Goal: Task Accomplishment & Management: Manage account settings

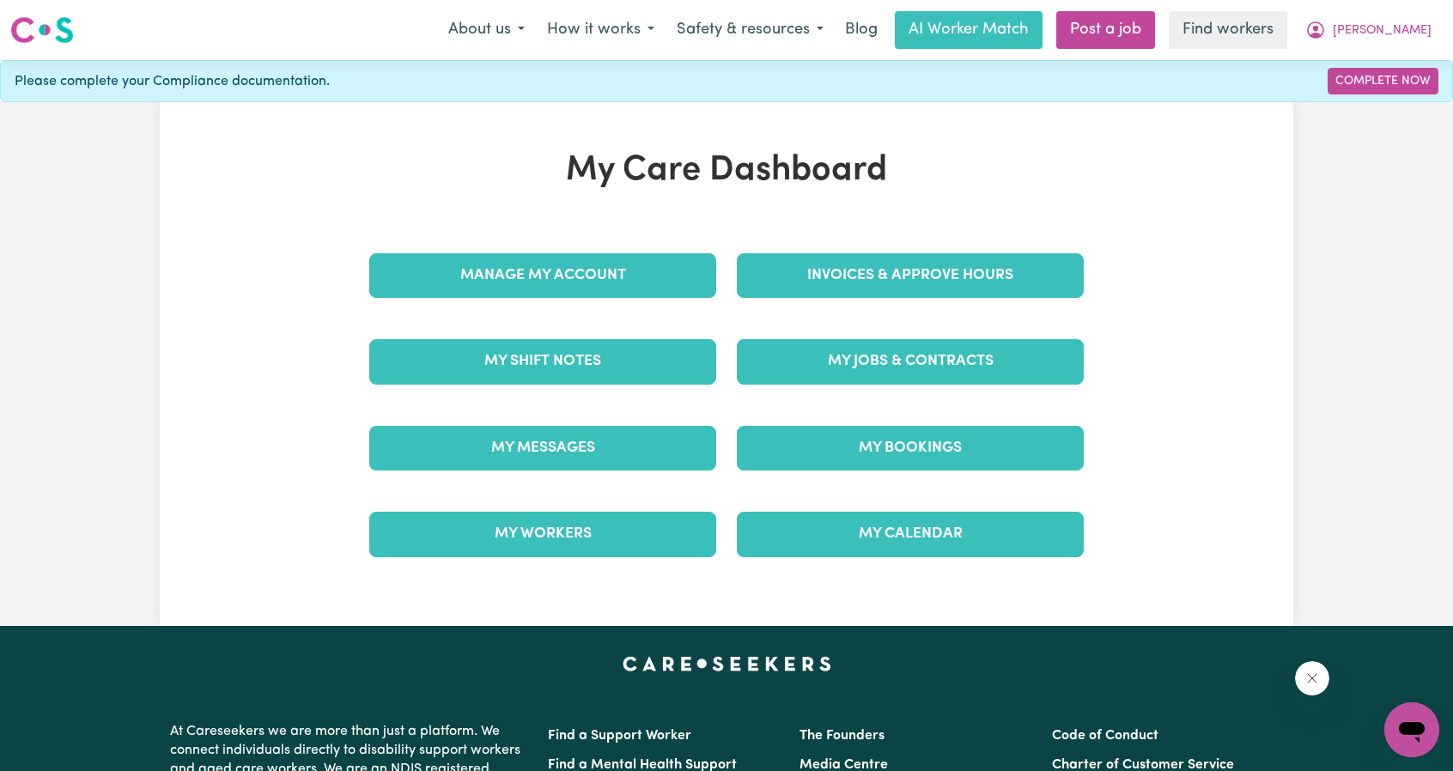
click at [773, 233] on div "Invoices & Approve Hours" at bounding box center [909, 276] width 367 height 86
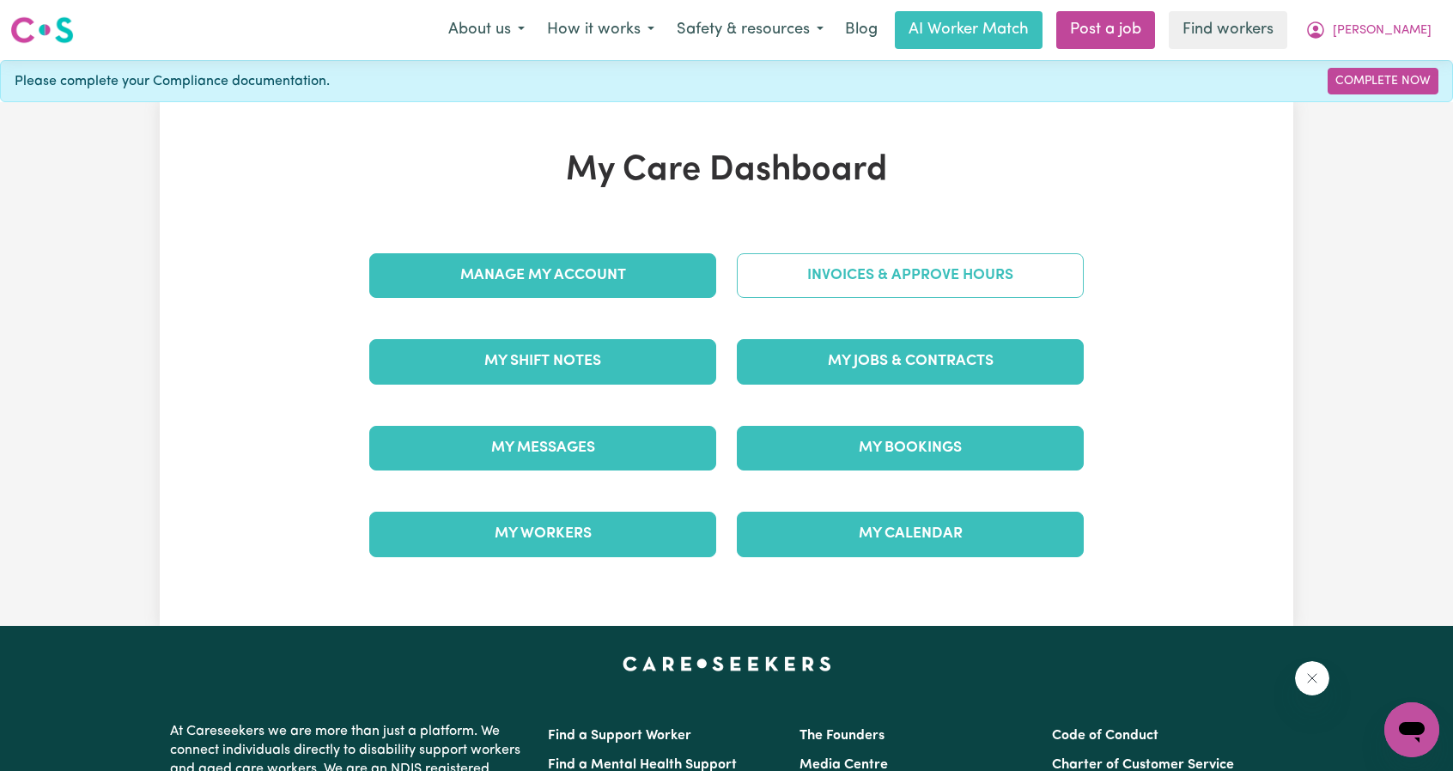
click at [779, 273] on link "Invoices & Approve Hours" at bounding box center [910, 275] width 347 height 45
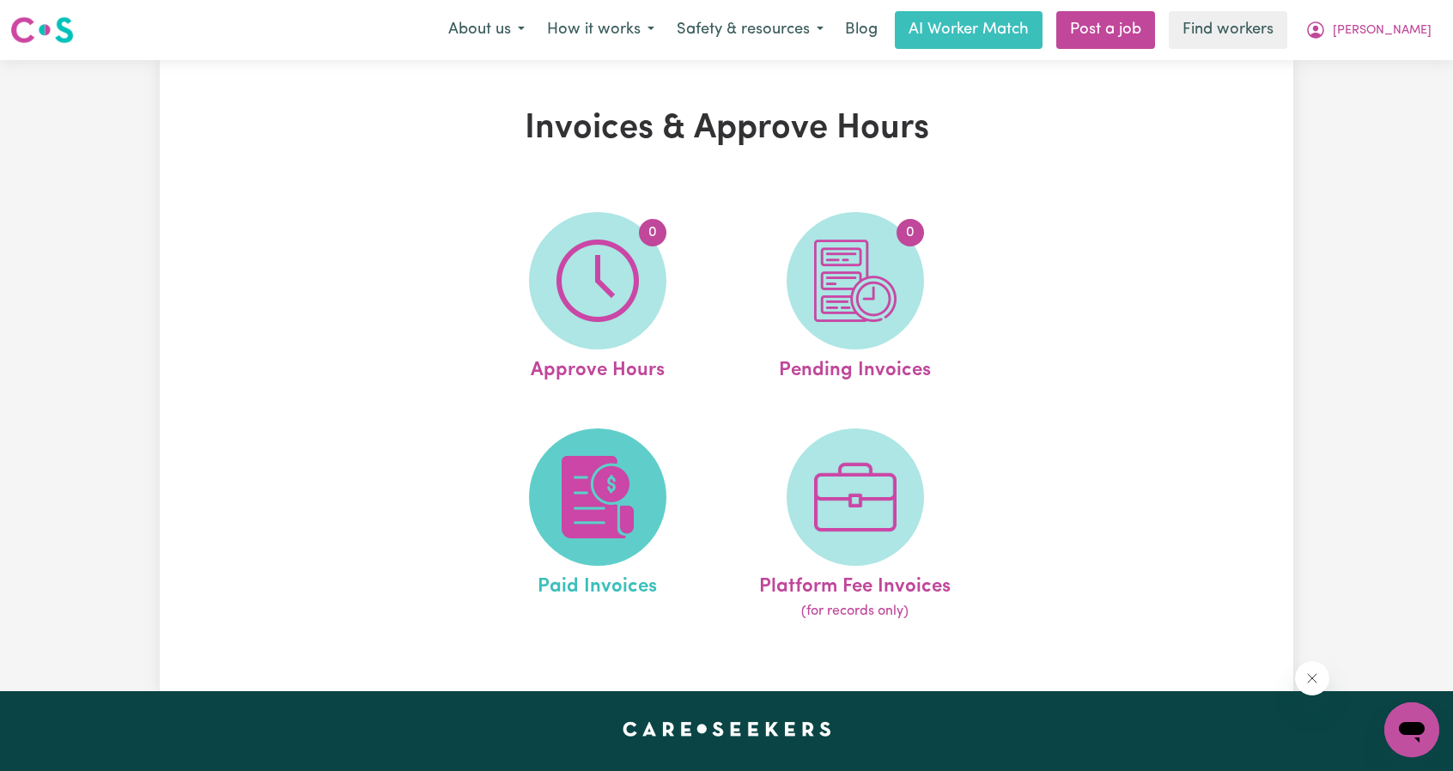
click at [610, 466] on img at bounding box center [597, 497] width 82 height 82
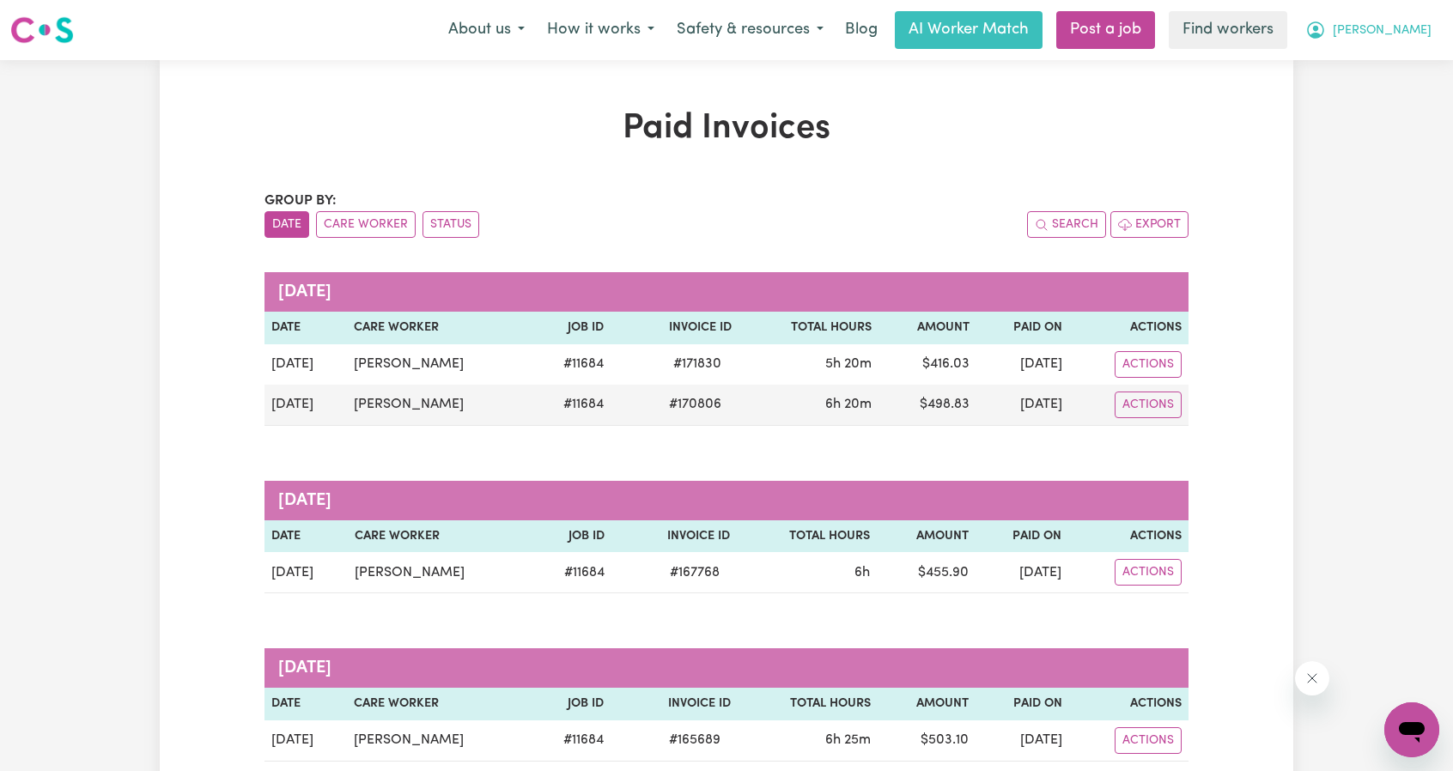
click at [1409, 35] on span "[PERSON_NAME]" at bounding box center [1381, 30] width 99 height 19
click at [1365, 88] on link "Logout" at bounding box center [1374, 98] width 136 height 33
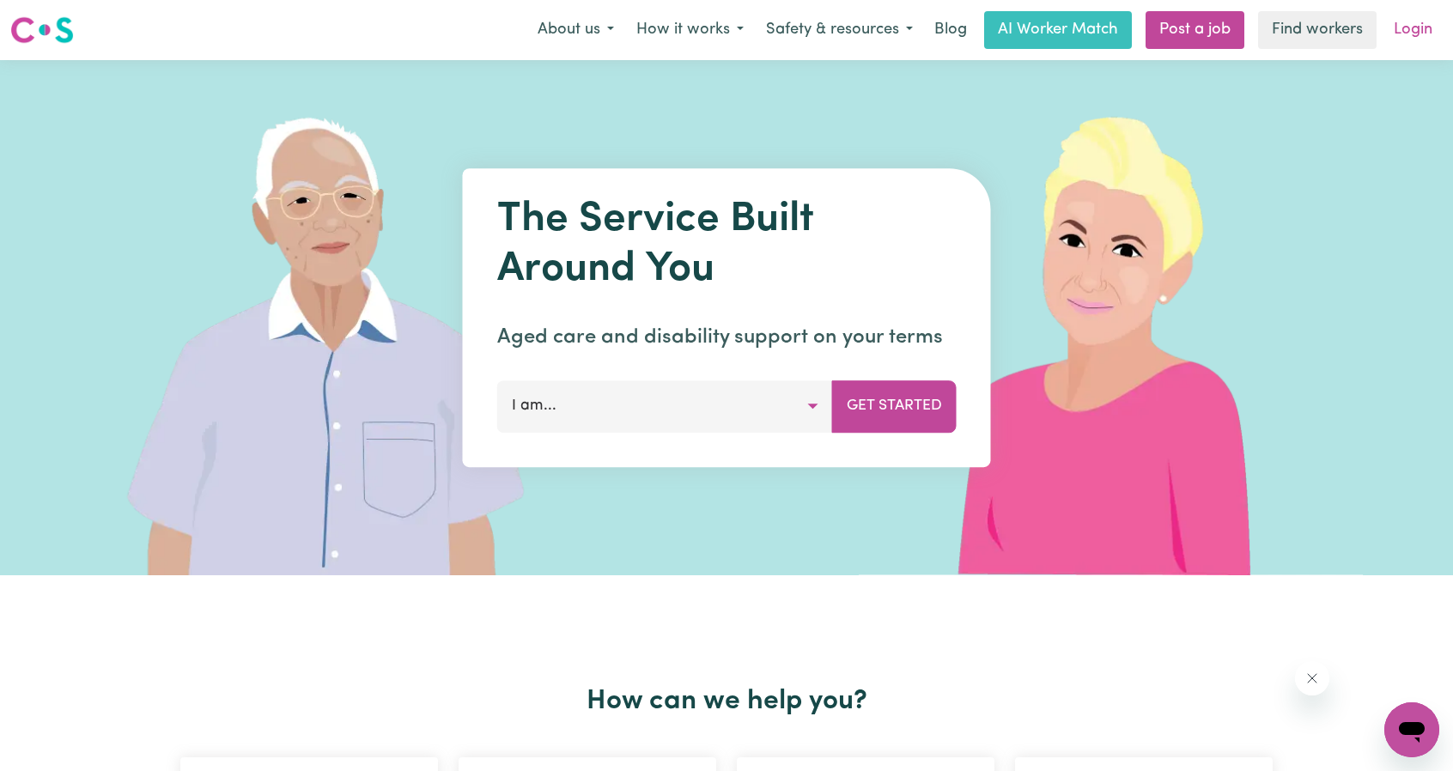
click at [1418, 22] on link "Login" at bounding box center [1412, 30] width 59 height 38
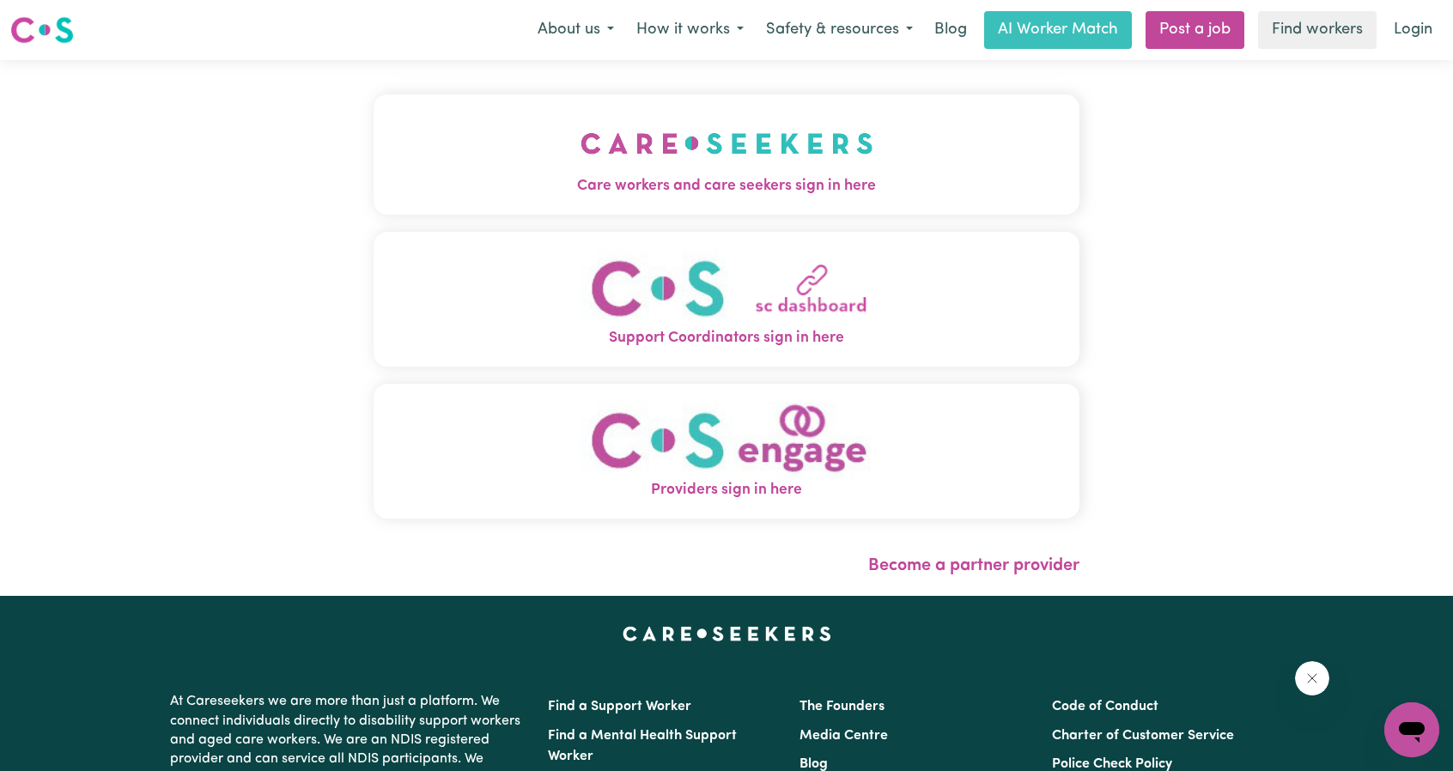
click at [755, 121] on img "Care workers and care seekers sign in here" at bounding box center [726, 144] width 293 height 64
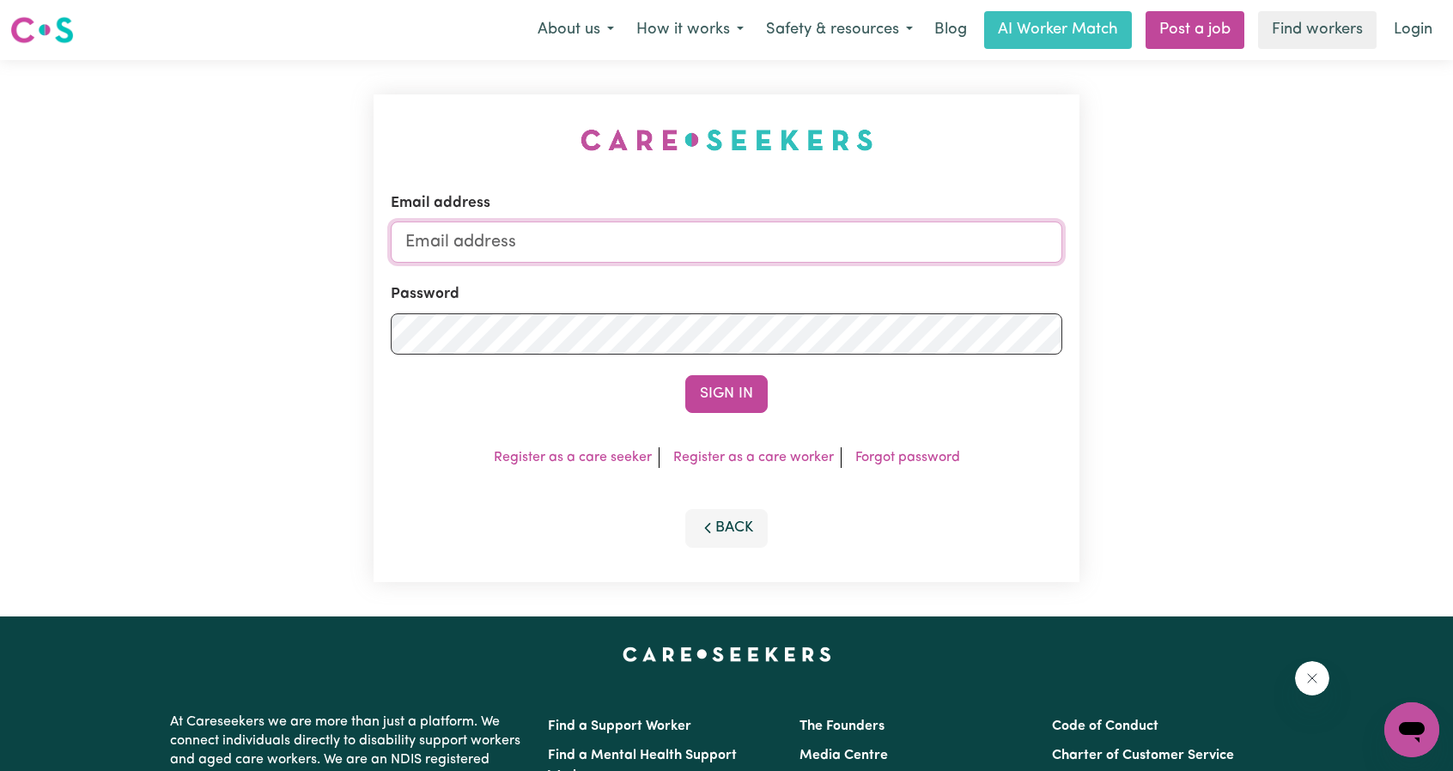
click at [741, 228] on input "Email address" at bounding box center [726, 241] width 671 height 41
drag, startPoint x: 491, startPoint y: 248, endPoint x: 799, endPoint y: 299, distance: 312.3
click at [807, 284] on form "Email address [EMAIL_ADDRESS][PERSON_NAME][DOMAIN_NAME] Password Sign In" at bounding box center [726, 302] width 671 height 221
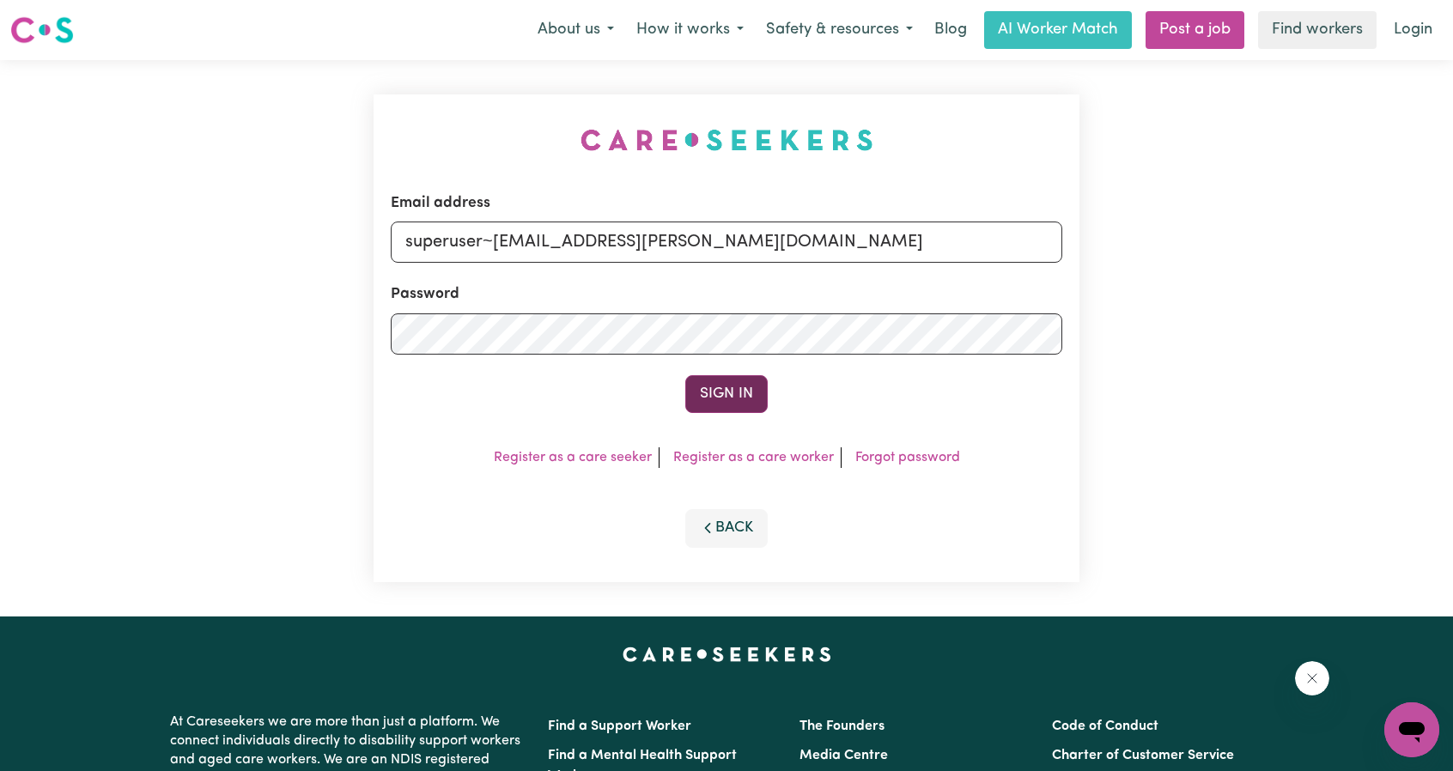
type input "superuser~[EMAIL_ADDRESS][PERSON_NAME][DOMAIN_NAME]"
click at [743, 403] on button "Sign In" at bounding box center [726, 394] width 82 height 38
